Goal: Task Accomplishment & Management: Use online tool/utility

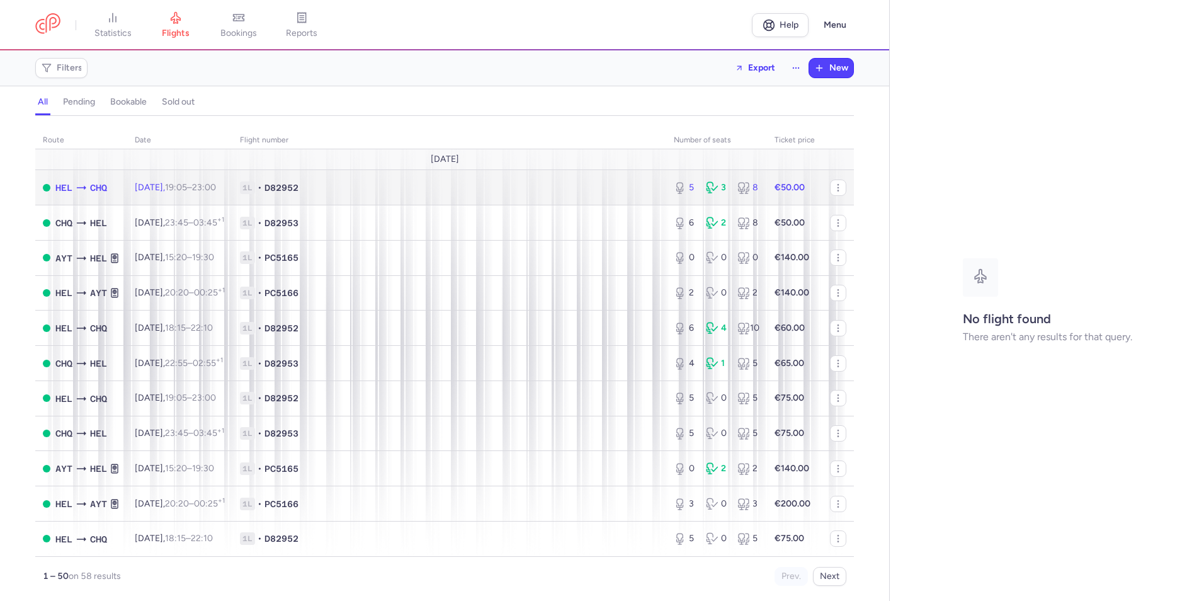
click at [576, 193] on span "1L • D82952" at bounding box center [449, 187] width 419 height 13
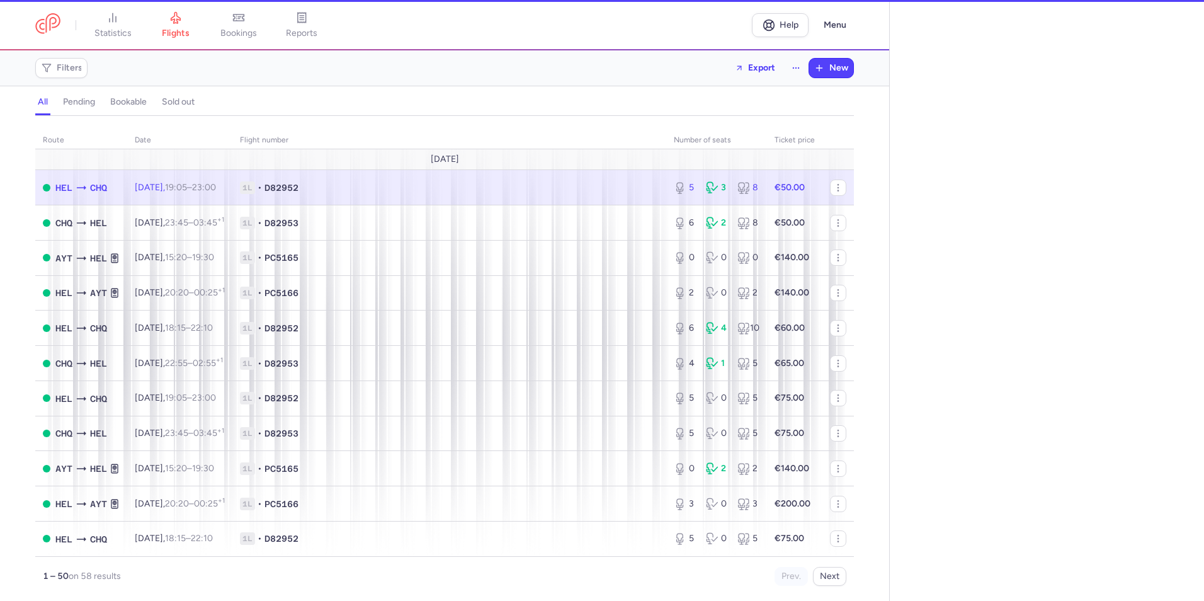
select select "hours"
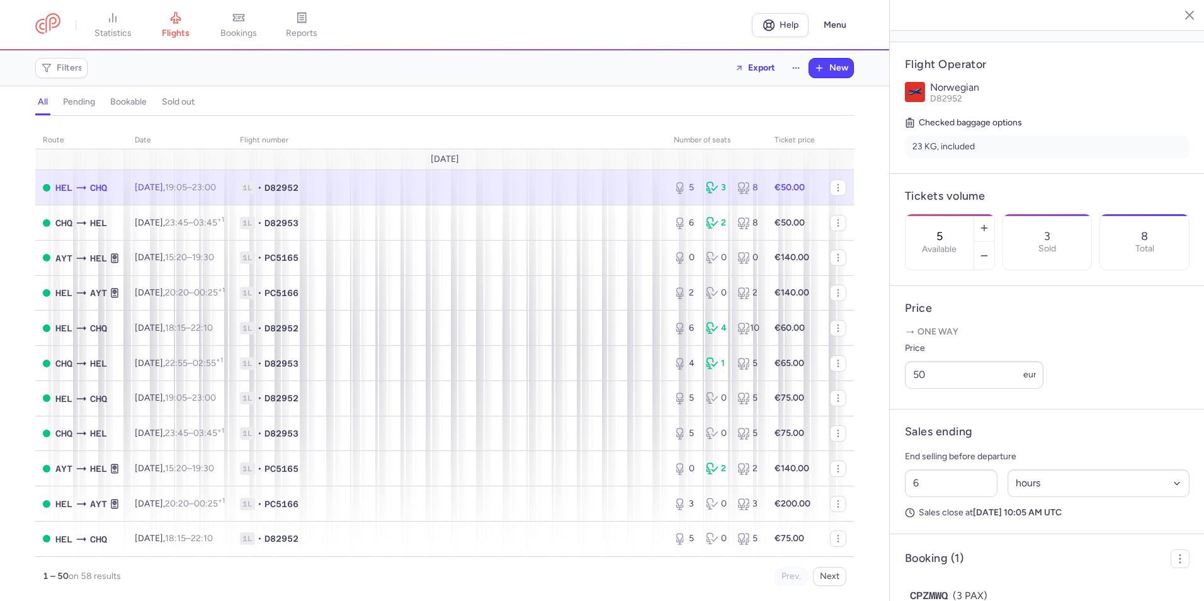
scroll to position [300, 0]
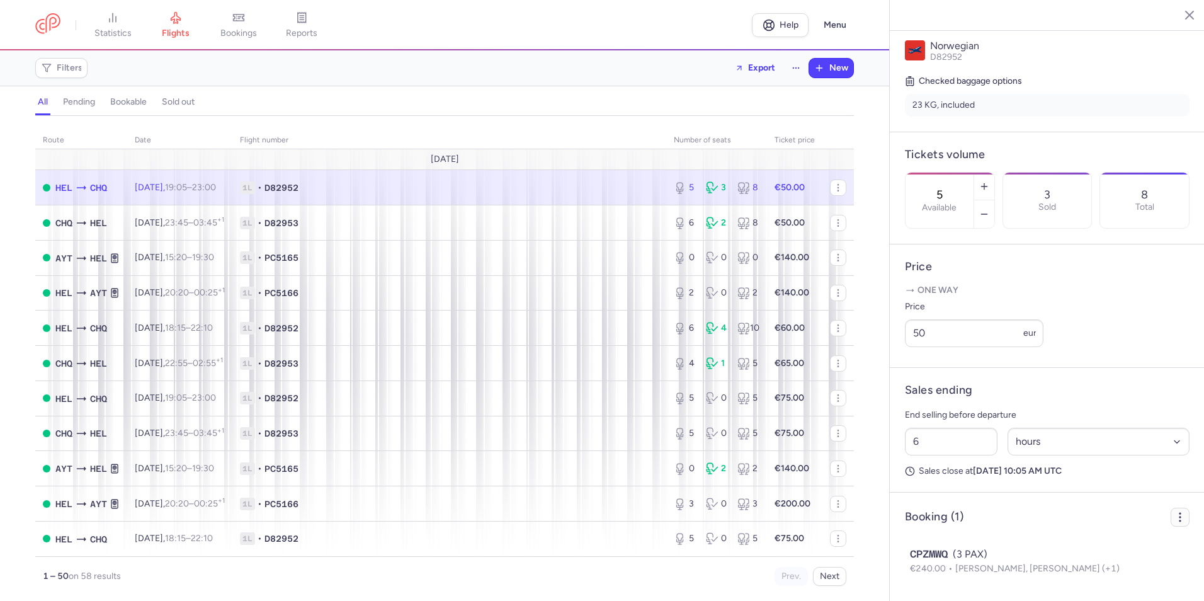
click at [1174, 520] on icon "button" at bounding box center [1180, 517] width 13 height 13
click at [1102, 544] on span "Export PNL" at bounding box center [1125, 546] width 94 height 13
click at [1088, 546] on span "Export PNL" at bounding box center [1125, 546] width 94 height 13
click at [1096, 547] on span "Export PNL" at bounding box center [1125, 546] width 94 height 13
click at [1067, 547] on icon "button" at bounding box center [1068, 547] width 10 height 10
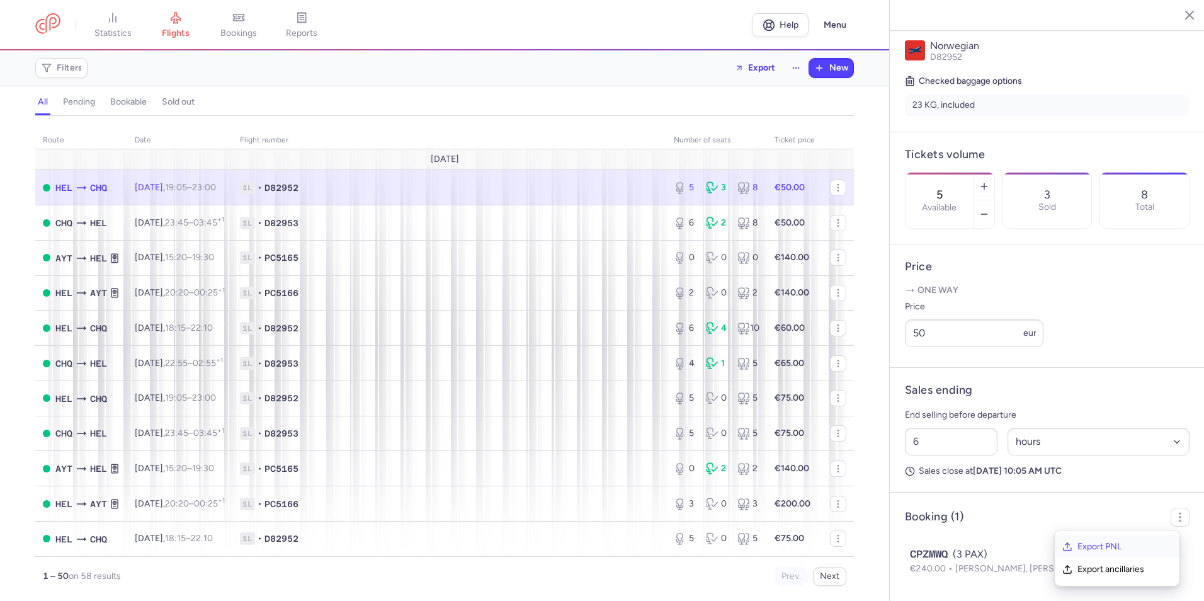
click at [1067, 547] on icon "button" at bounding box center [1068, 547] width 10 height 10
click at [1078, 548] on span "Export PNL" at bounding box center [1125, 546] width 94 height 13
click at [1102, 546] on span "Export PNL" at bounding box center [1125, 546] width 94 height 13
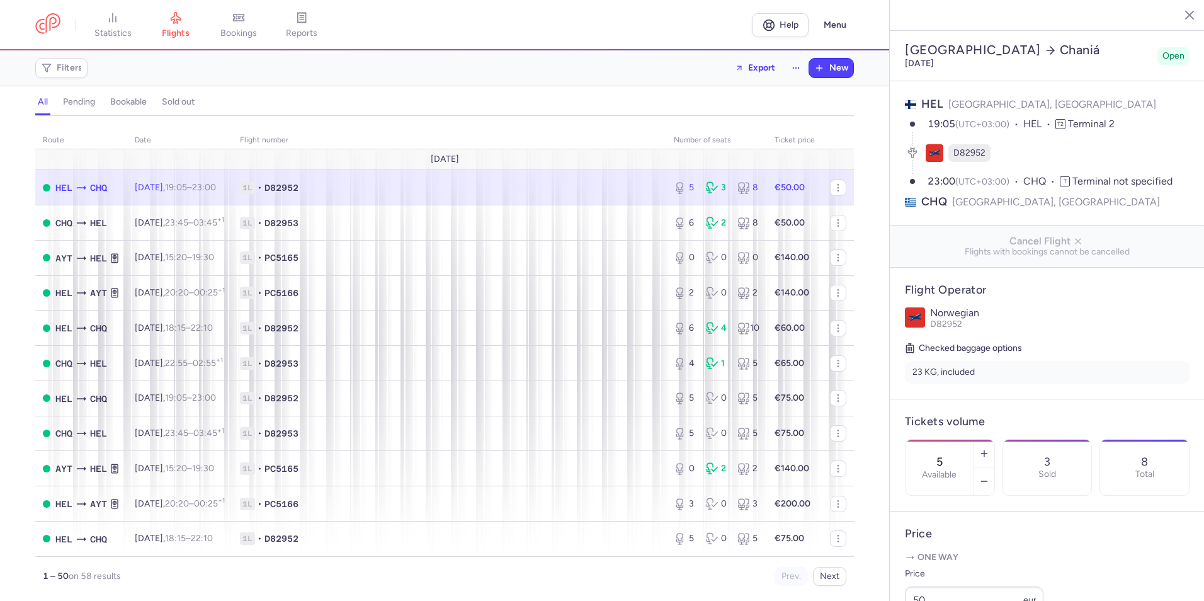
select select "hours"
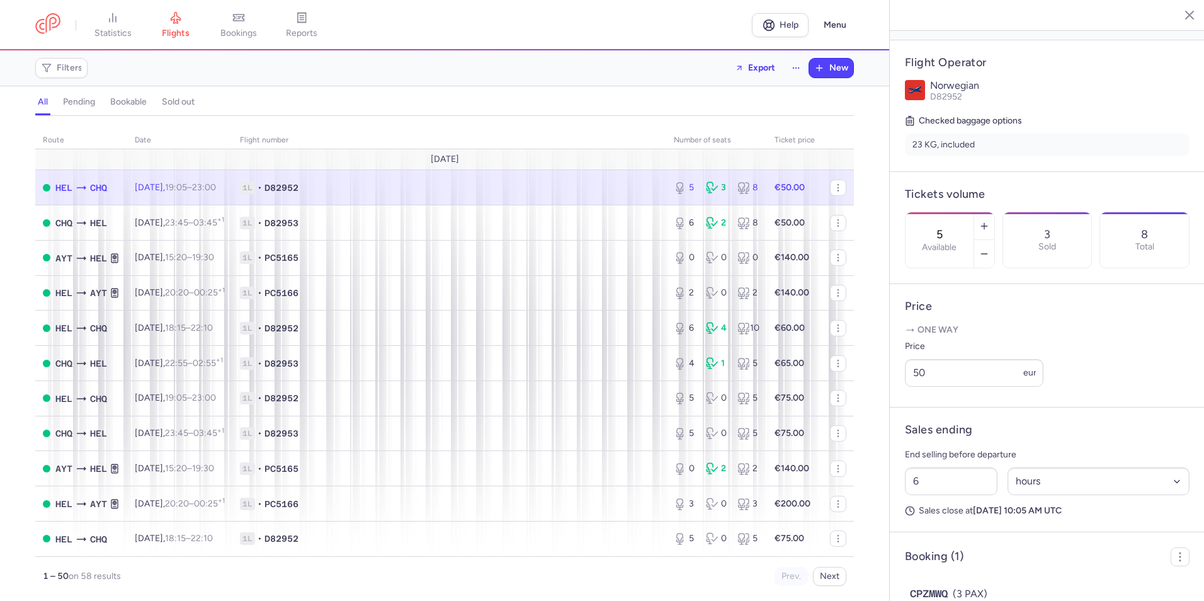
scroll to position [300, 0]
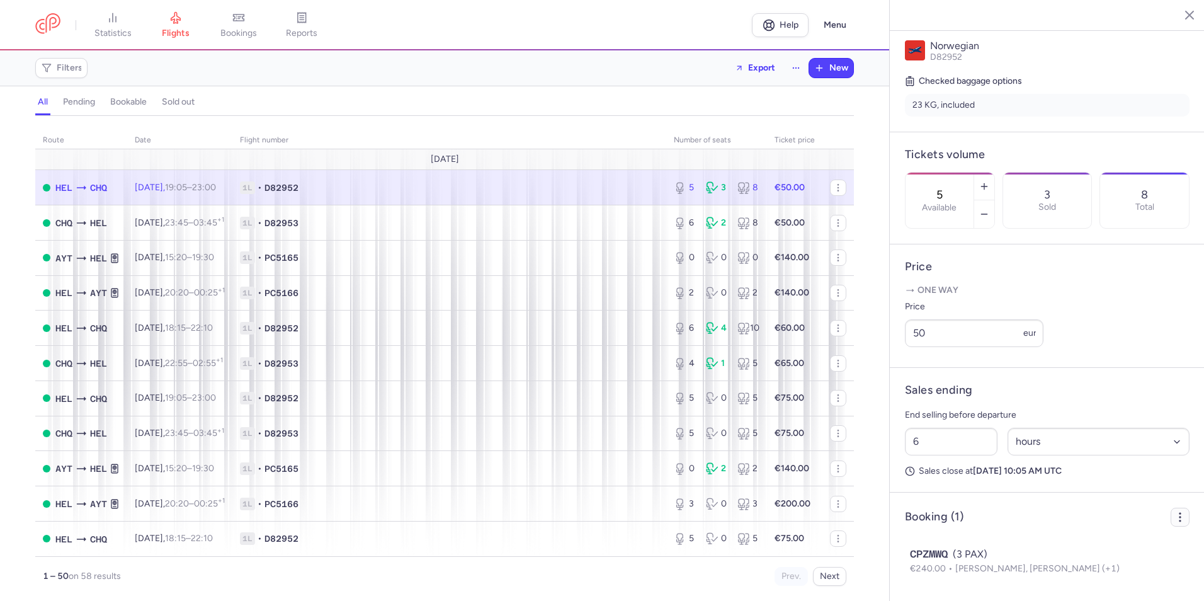
click at [1174, 516] on icon "button" at bounding box center [1180, 517] width 13 height 13
click at [1103, 547] on span "Export PNL" at bounding box center [1125, 546] width 94 height 13
click at [1065, 547] on icon "button" at bounding box center [1068, 547] width 10 height 10
click at [1066, 546] on icon "button" at bounding box center [1068, 547] width 10 height 10
click at [1092, 547] on span "Export PNL" at bounding box center [1125, 546] width 94 height 13
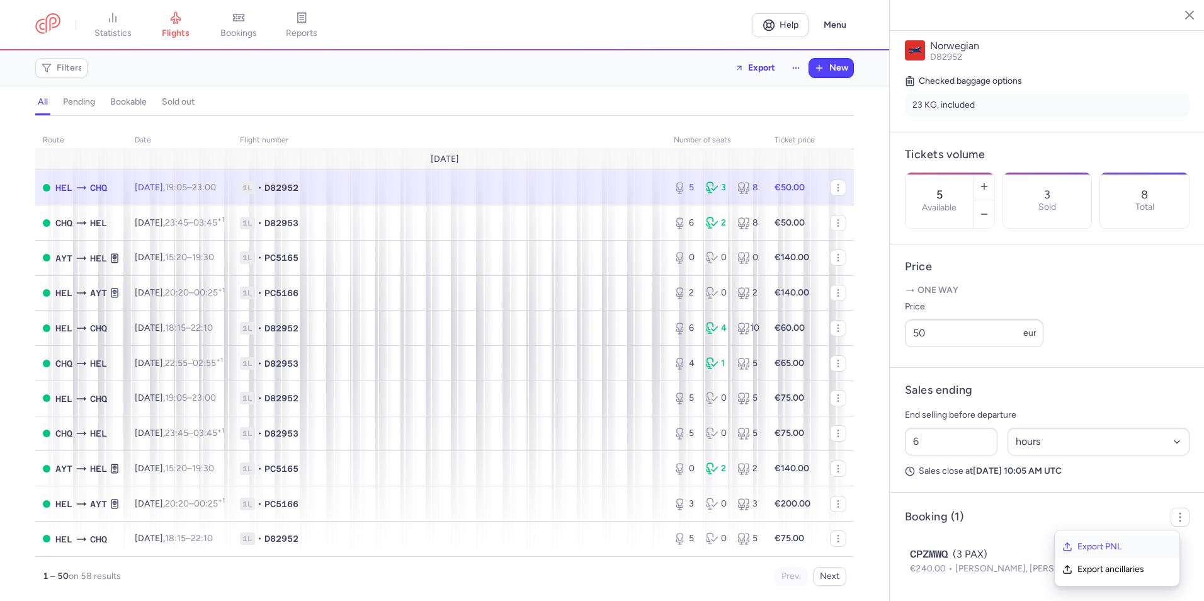
click at [1093, 547] on span "Export PNL" at bounding box center [1125, 546] width 94 height 13
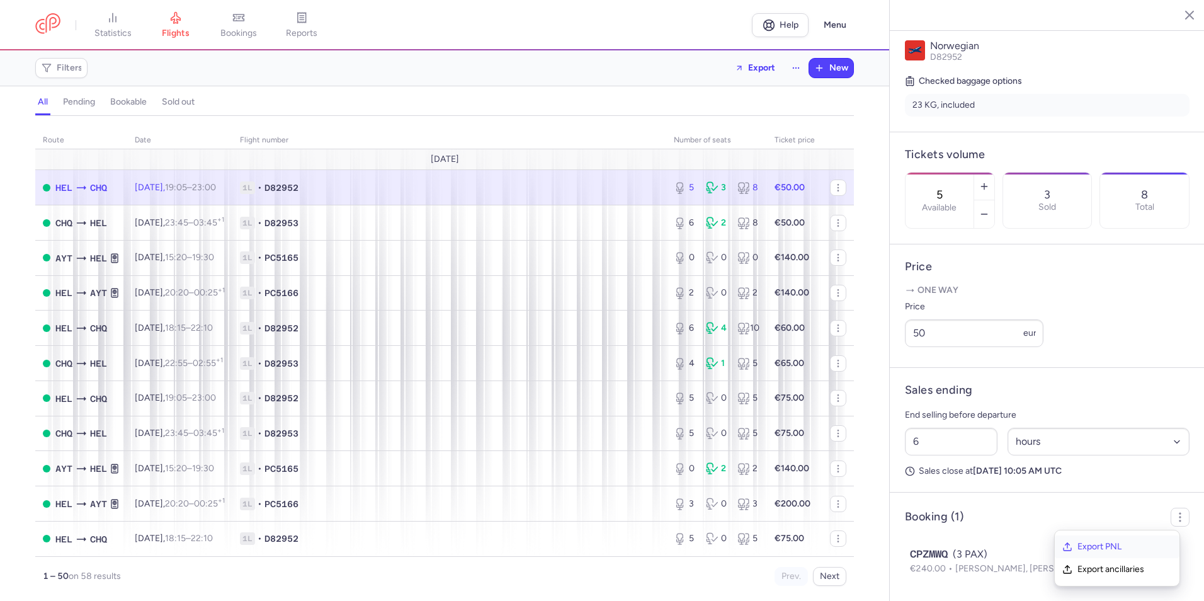
click at [1093, 547] on span "Export PNL" at bounding box center [1125, 546] width 94 height 13
click at [1011, 547] on div "CPZMWQ (3 PAX)" at bounding box center [1047, 554] width 275 height 15
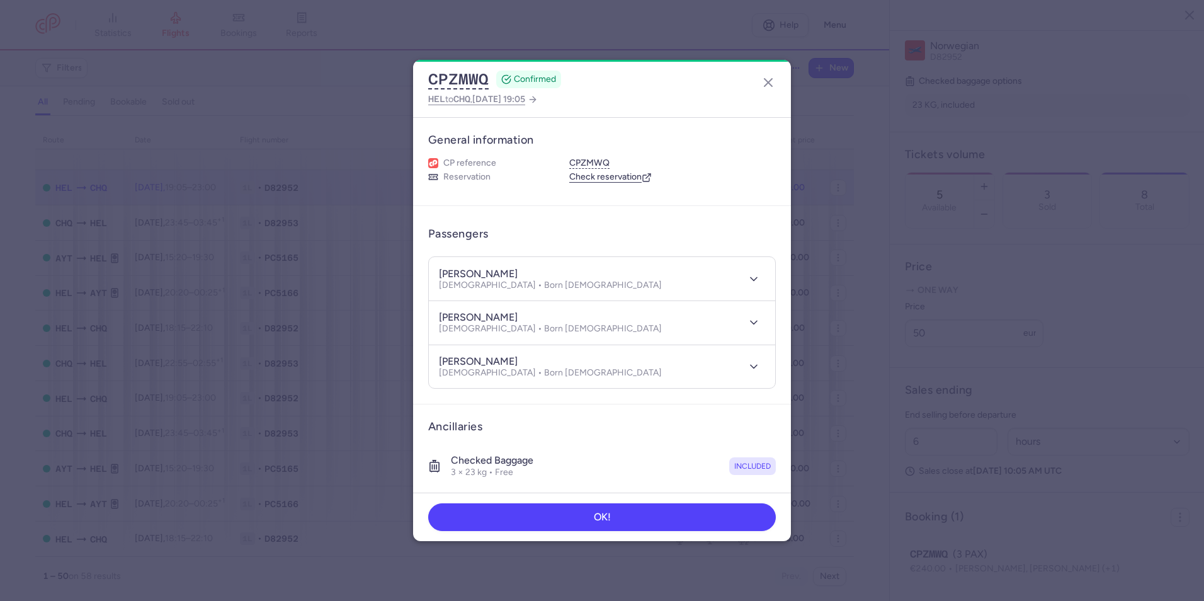
click at [583, 177] on link "Check reservation" at bounding box center [610, 176] width 83 height 11
click at [673, 521] on button "OK!" at bounding box center [602, 517] width 348 height 28
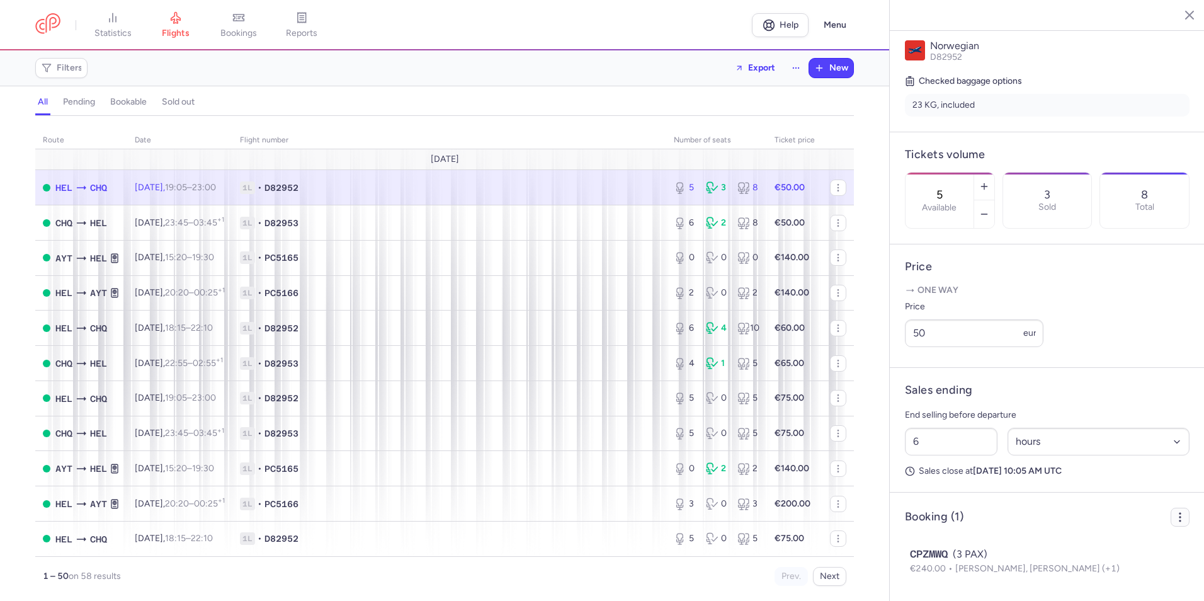
click at [1174, 518] on icon "button" at bounding box center [1180, 517] width 13 height 13
click at [1102, 546] on span "Export PNL" at bounding box center [1125, 546] width 94 height 13
click at [1088, 550] on span "Export PNL" at bounding box center [1125, 546] width 94 height 13
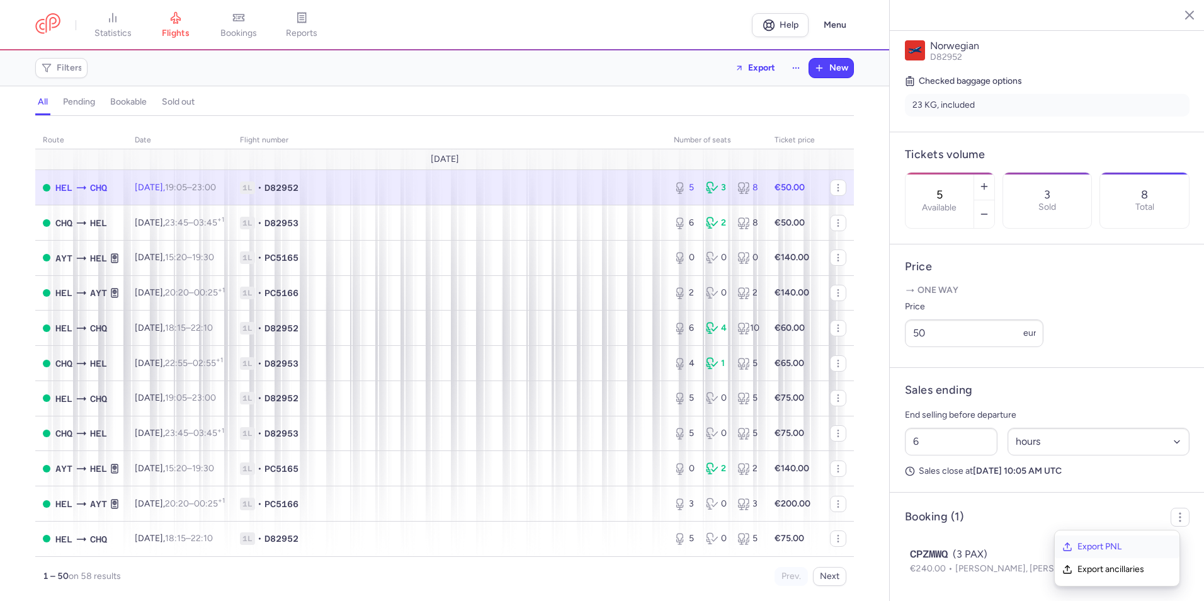
click at [1088, 550] on span "Export PNL" at bounding box center [1125, 546] width 94 height 13
click at [833, 188] on icon "button" at bounding box center [838, 188] width 10 height 10
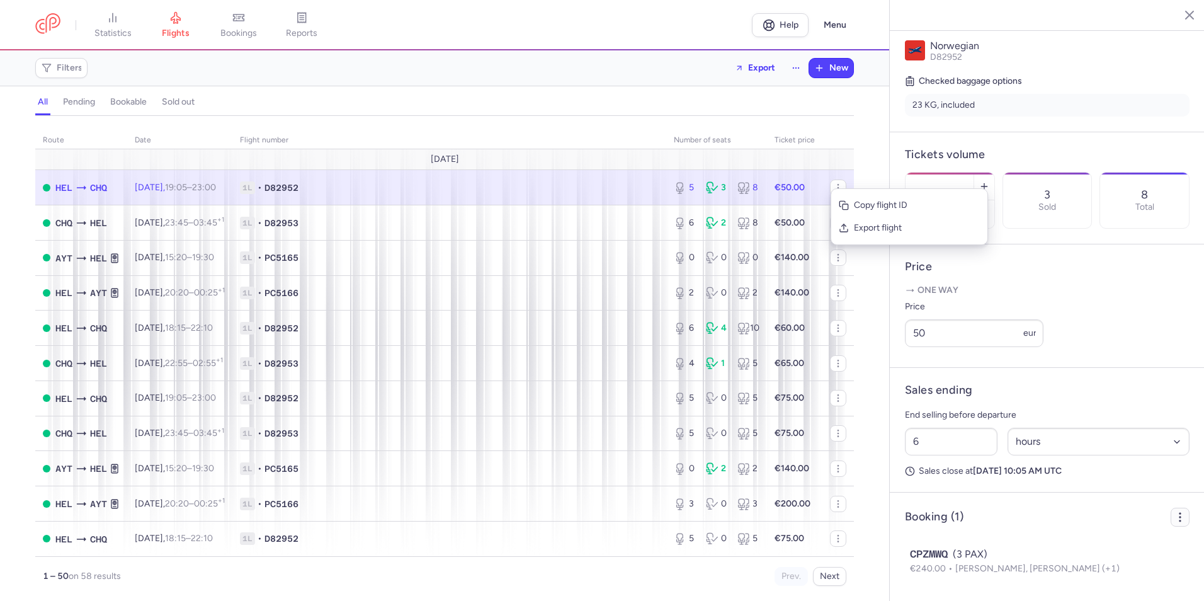
click at [1174, 520] on icon "button" at bounding box center [1180, 517] width 13 height 13
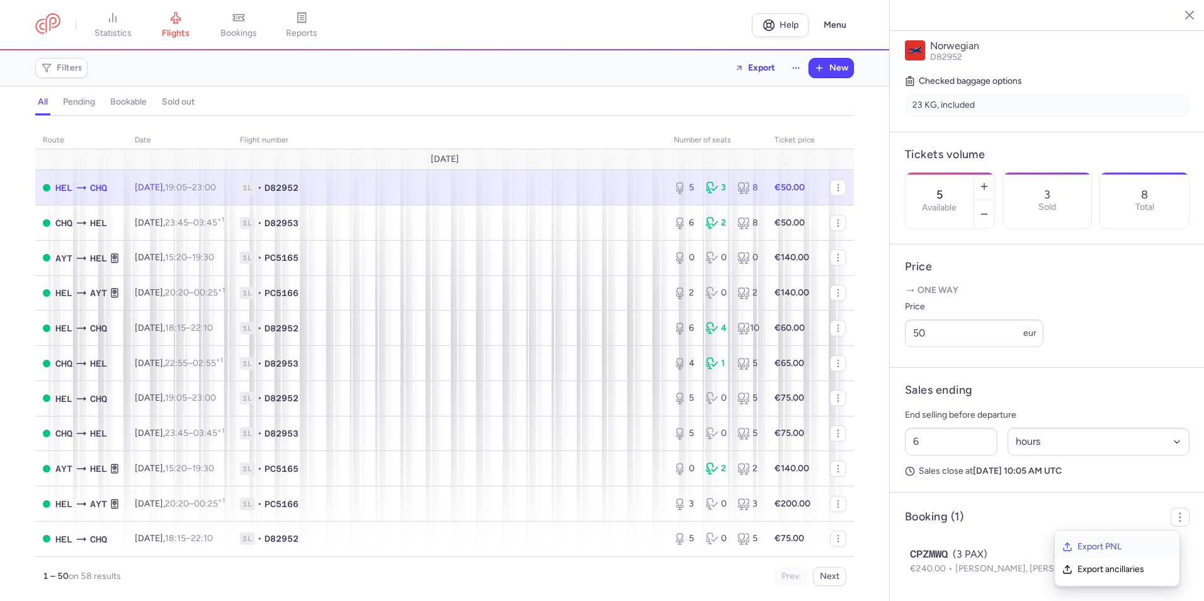
click at [1089, 549] on span "Export PNL" at bounding box center [1125, 546] width 94 height 13
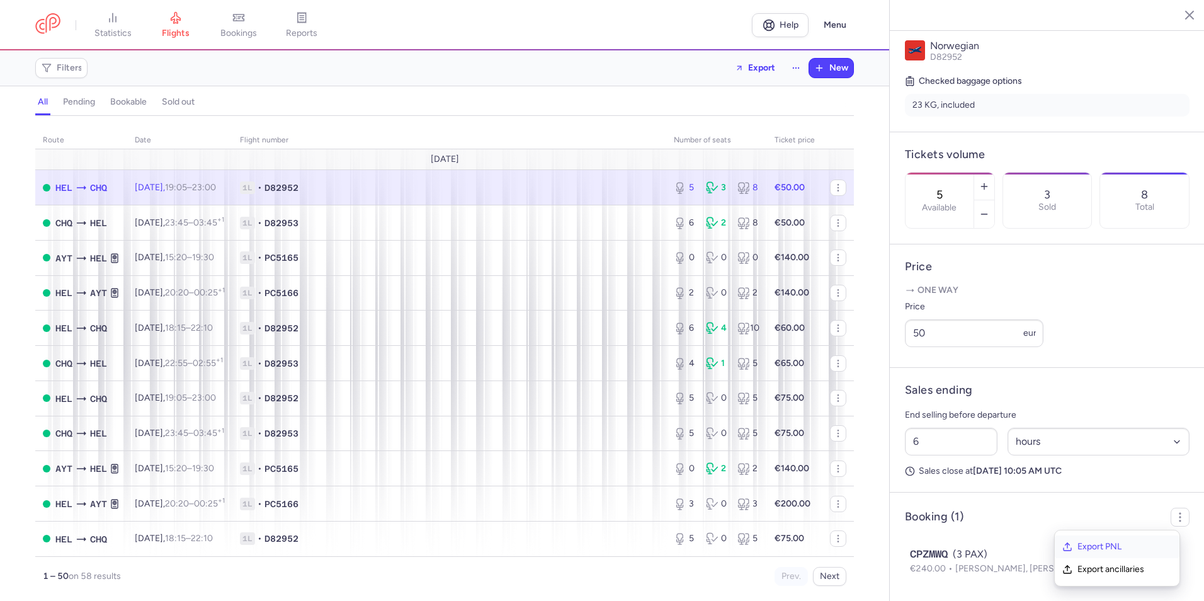
click at [1089, 549] on span "Export PNL" at bounding box center [1125, 546] width 94 height 13
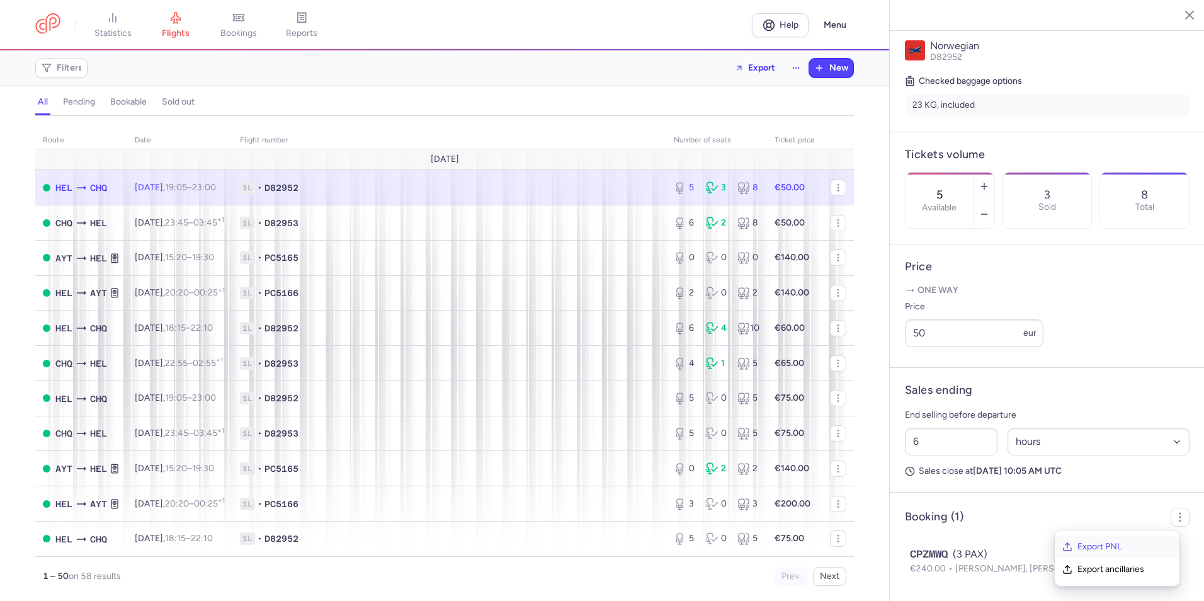
click at [1089, 549] on span "Export PNL" at bounding box center [1125, 546] width 94 height 13
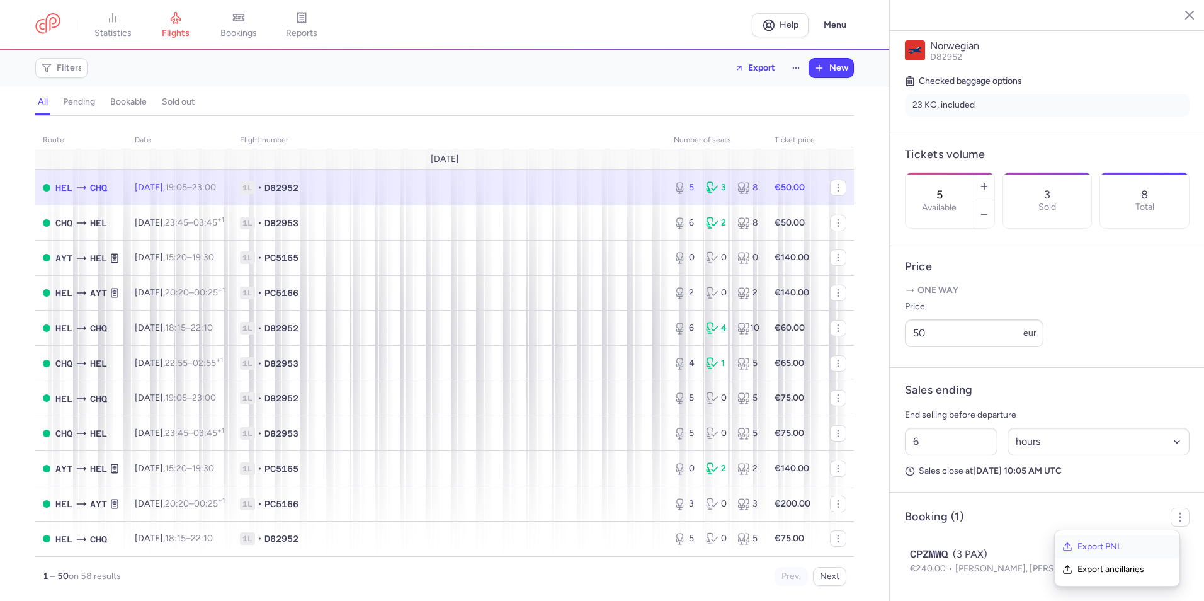
click at [1089, 549] on span "Export PNL" at bounding box center [1125, 546] width 94 height 13
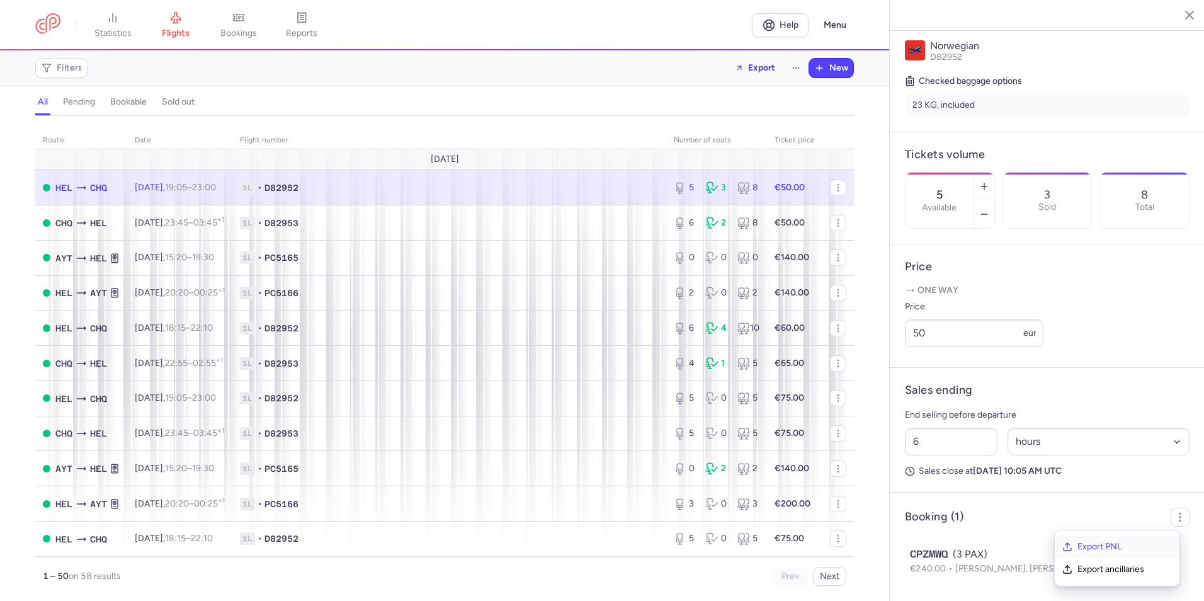
click at [1089, 549] on span "Export PNL" at bounding box center [1125, 546] width 94 height 13
